Goal: Navigation & Orientation: Find specific page/section

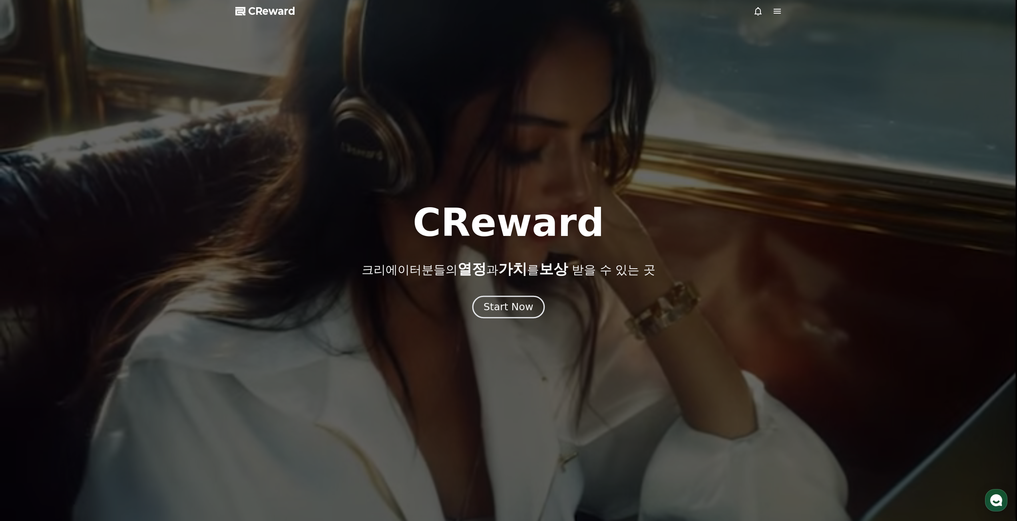
click at [511, 310] on div "Start Now" at bounding box center [509, 307] width 50 height 14
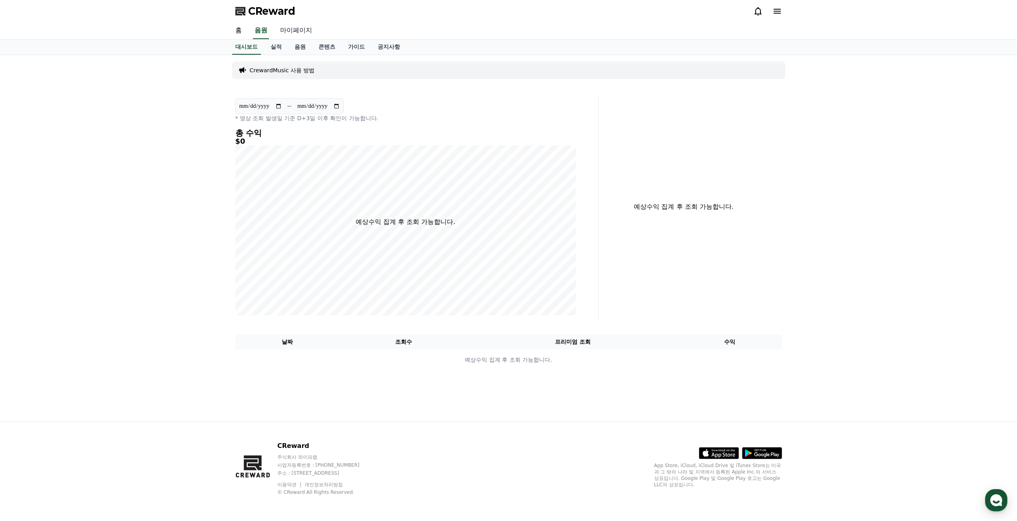
click at [300, 34] on link "마이페이지" at bounding box center [296, 30] width 45 height 17
select select "**********"
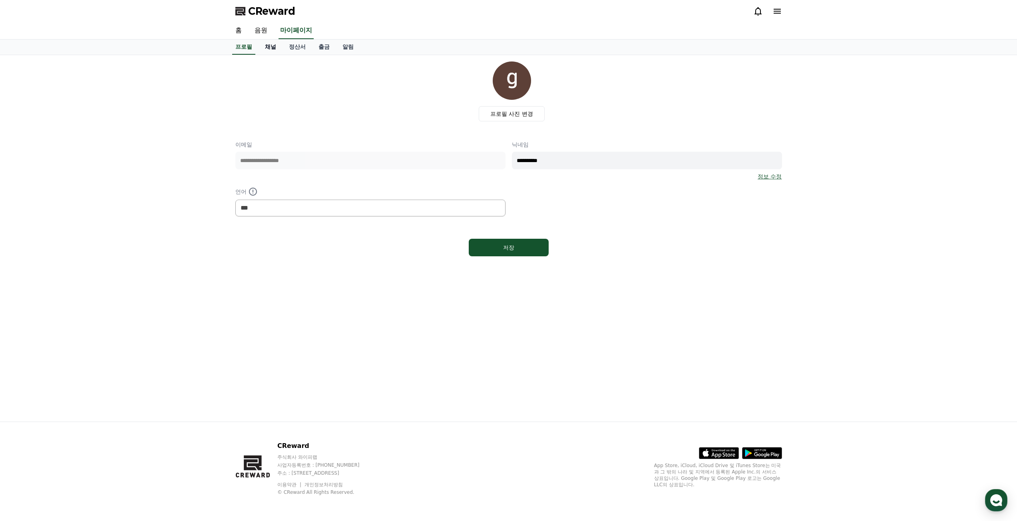
click at [271, 46] on link "채널" at bounding box center [271, 47] width 24 height 15
